Goal: Find specific page/section: Find specific page/section

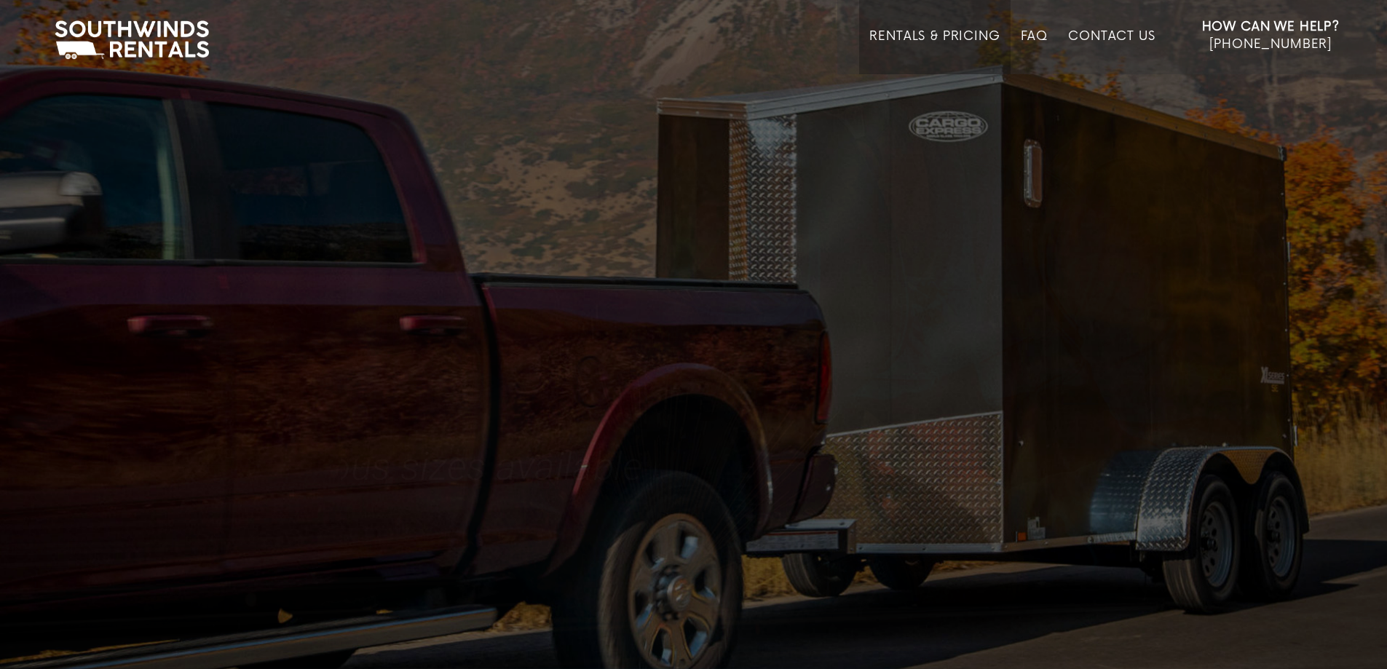
click at [920, 33] on link "Rentals & Pricing" at bounding box center [934, 51] width 130 height 45
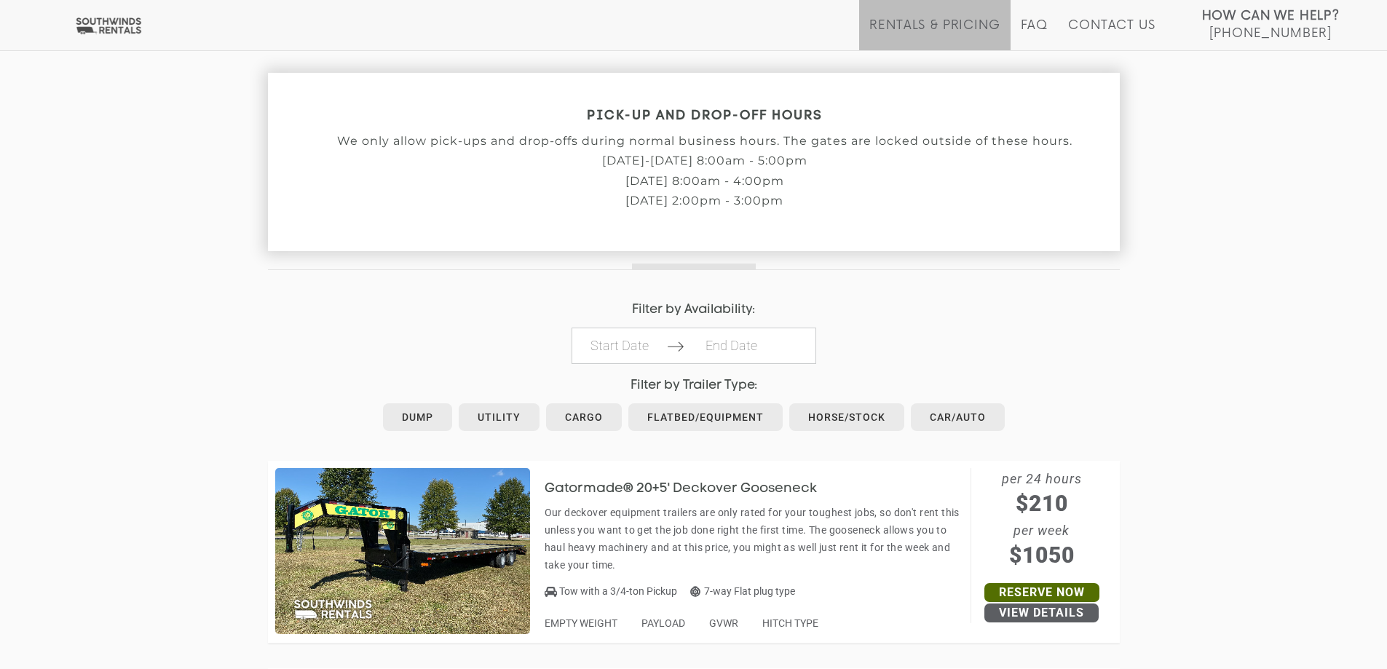
scroll to position [510, 0]
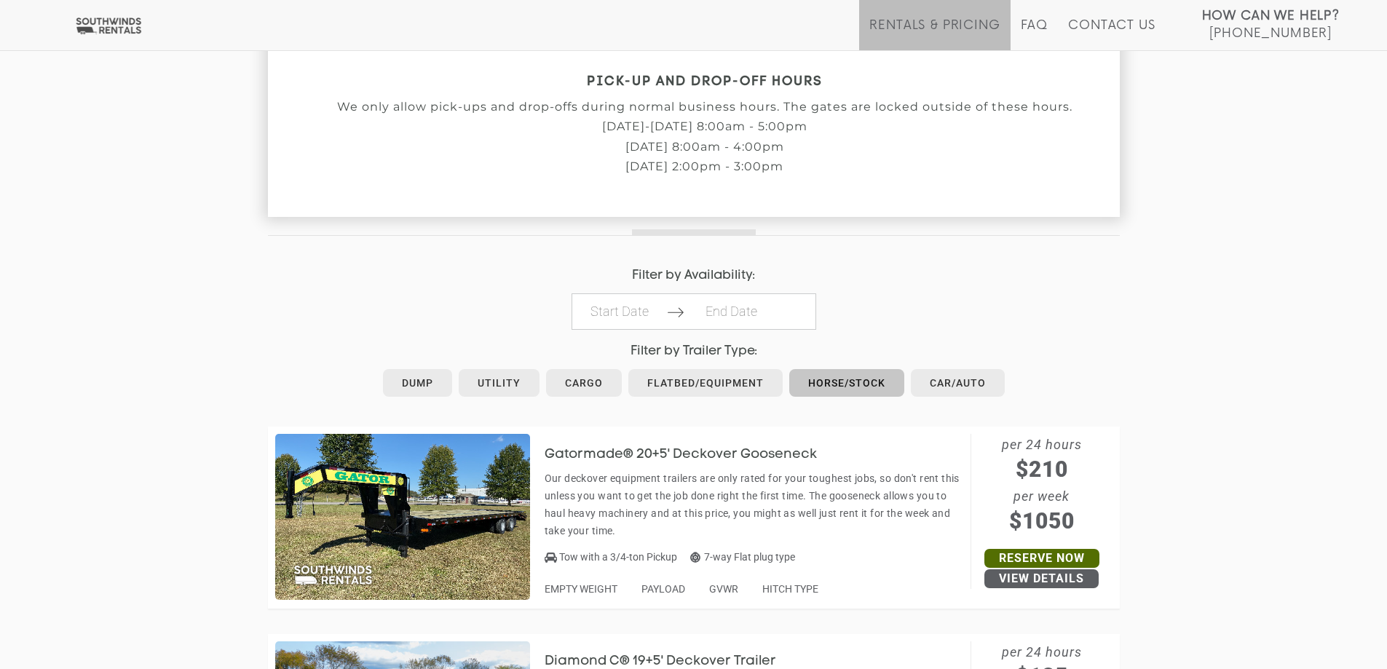
click at [826, 387] on link "Horse/Stock" at bounding box center [846, 383] width 115 height 28
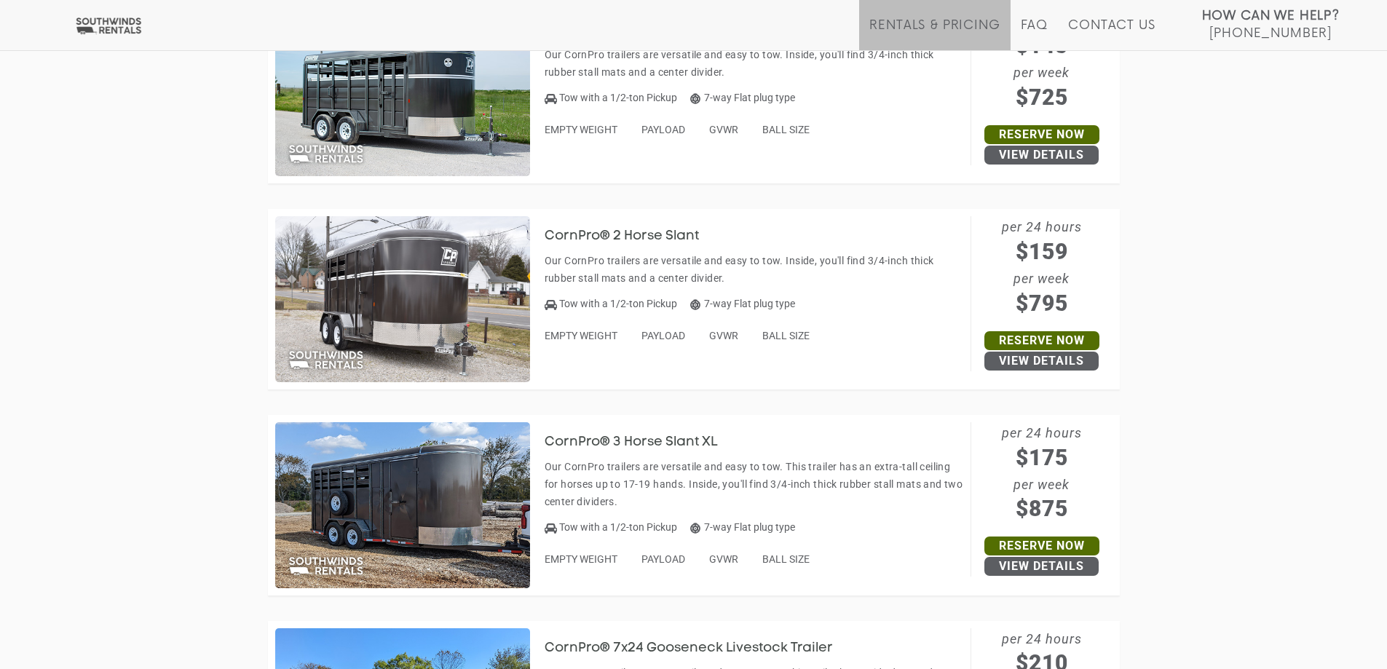
scroll to position [1046, 0]
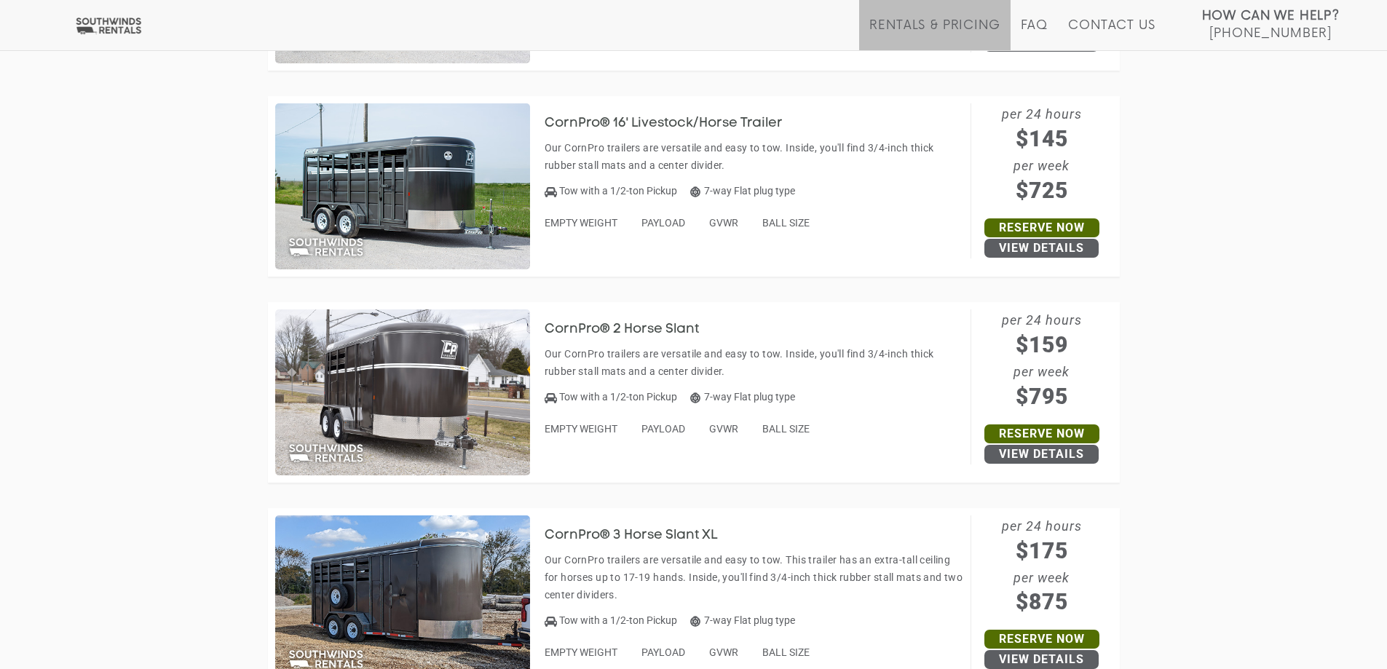
click at [401, 325] on img at bounding box center [402, 392] width 255 height 166
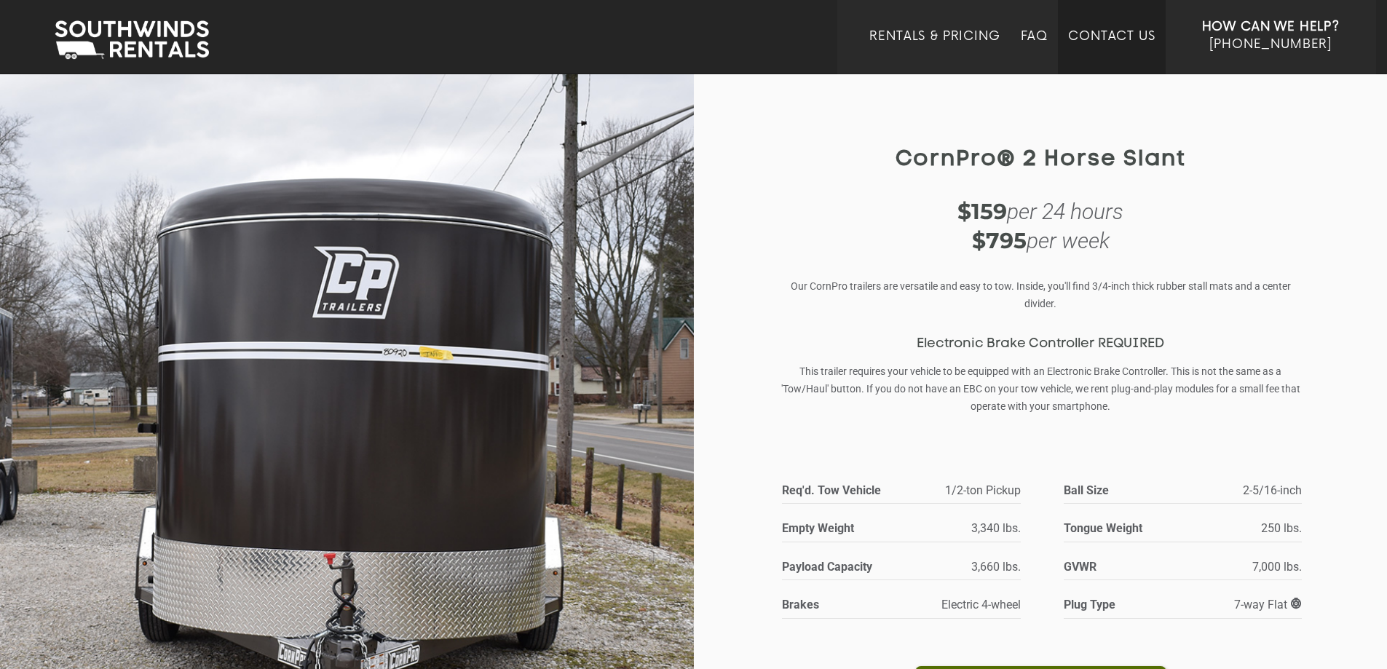
click at [1110, 31] on link "Contact Us" at bounding box center [1111, 51] width 87 height 45
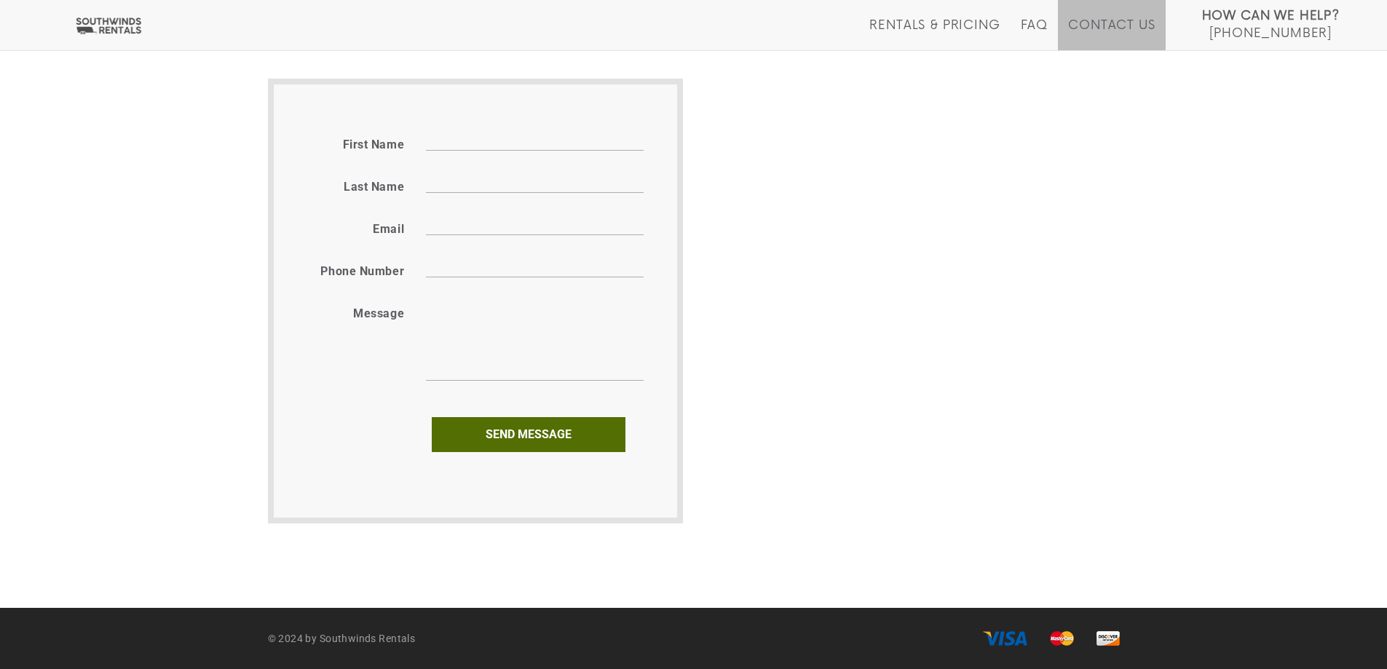
scroll to position [797, 0]
